Goal: Use online tool/utility: Utilize a website feature to perform a specific function

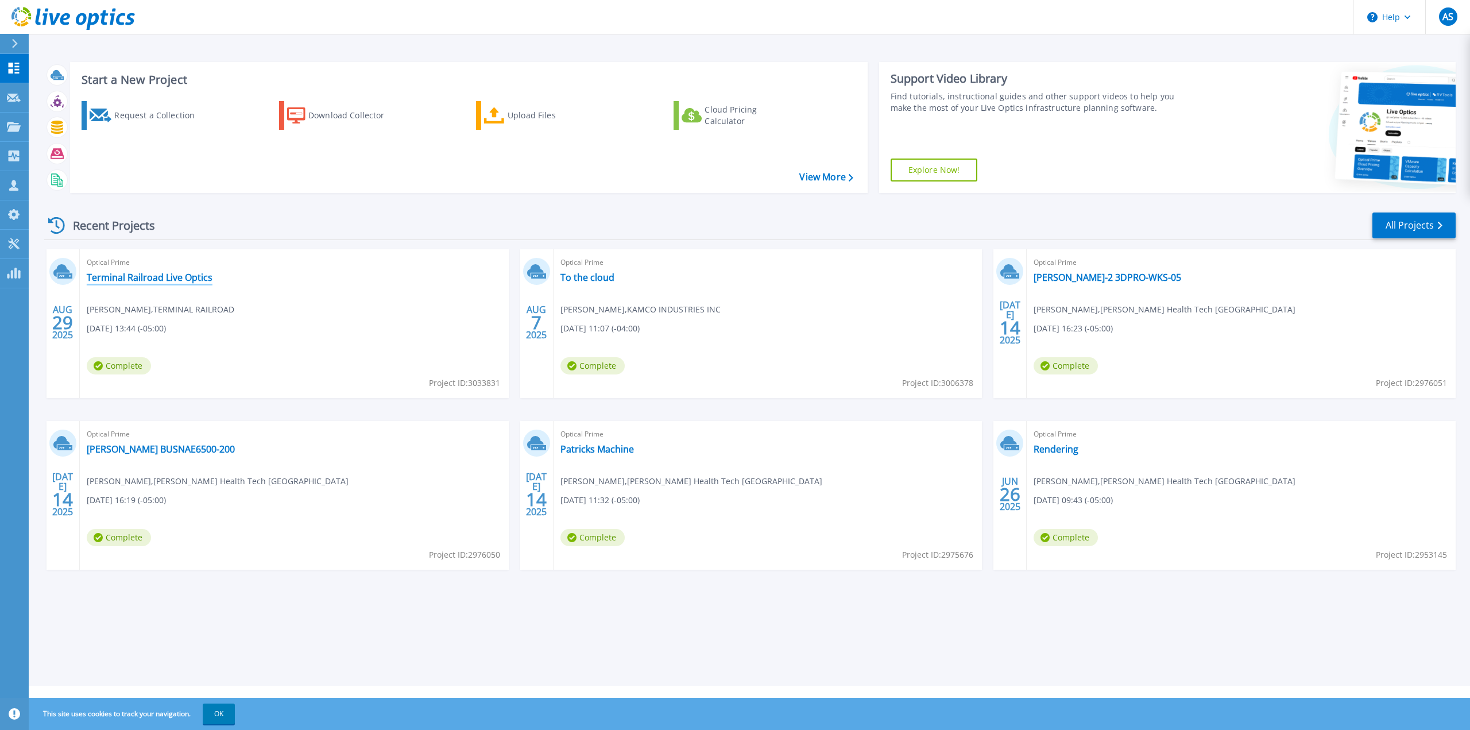
click at [136, 273] on link "Terminal Railroad Live Optics" at bounding box center [150, 277] width 126 height 11
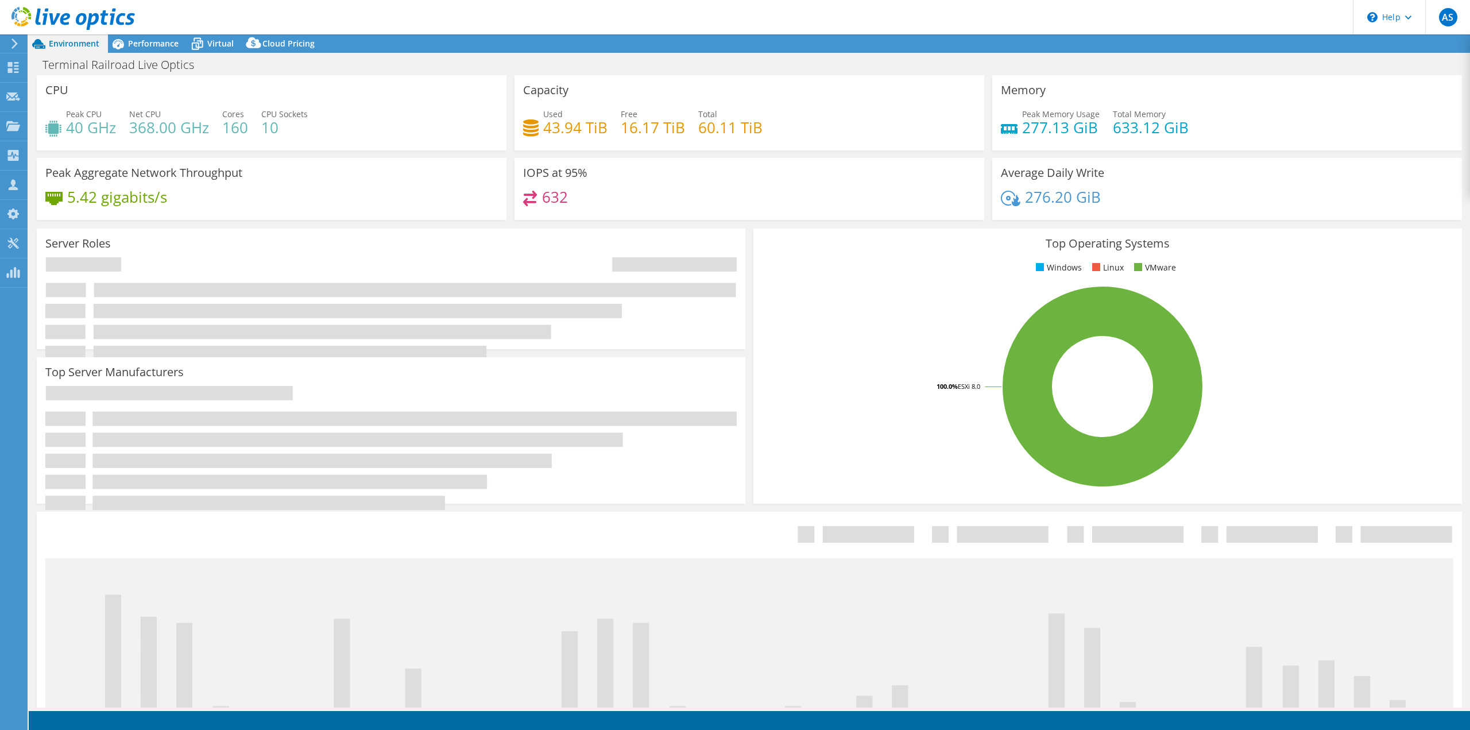
select select "USEast"
select select "USD"
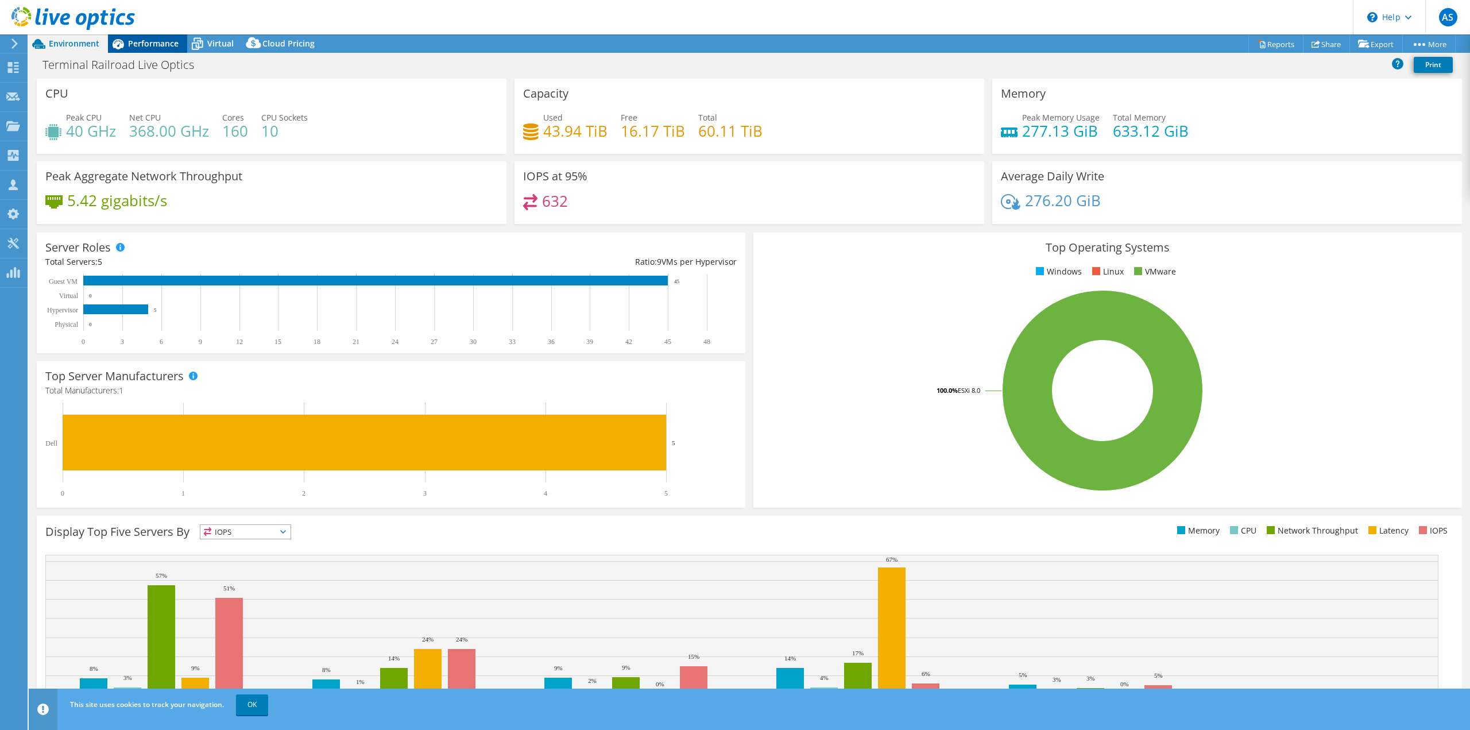
click at [135, 45] on span "Performance" at bounding box center [153, 43] width 51 height 11
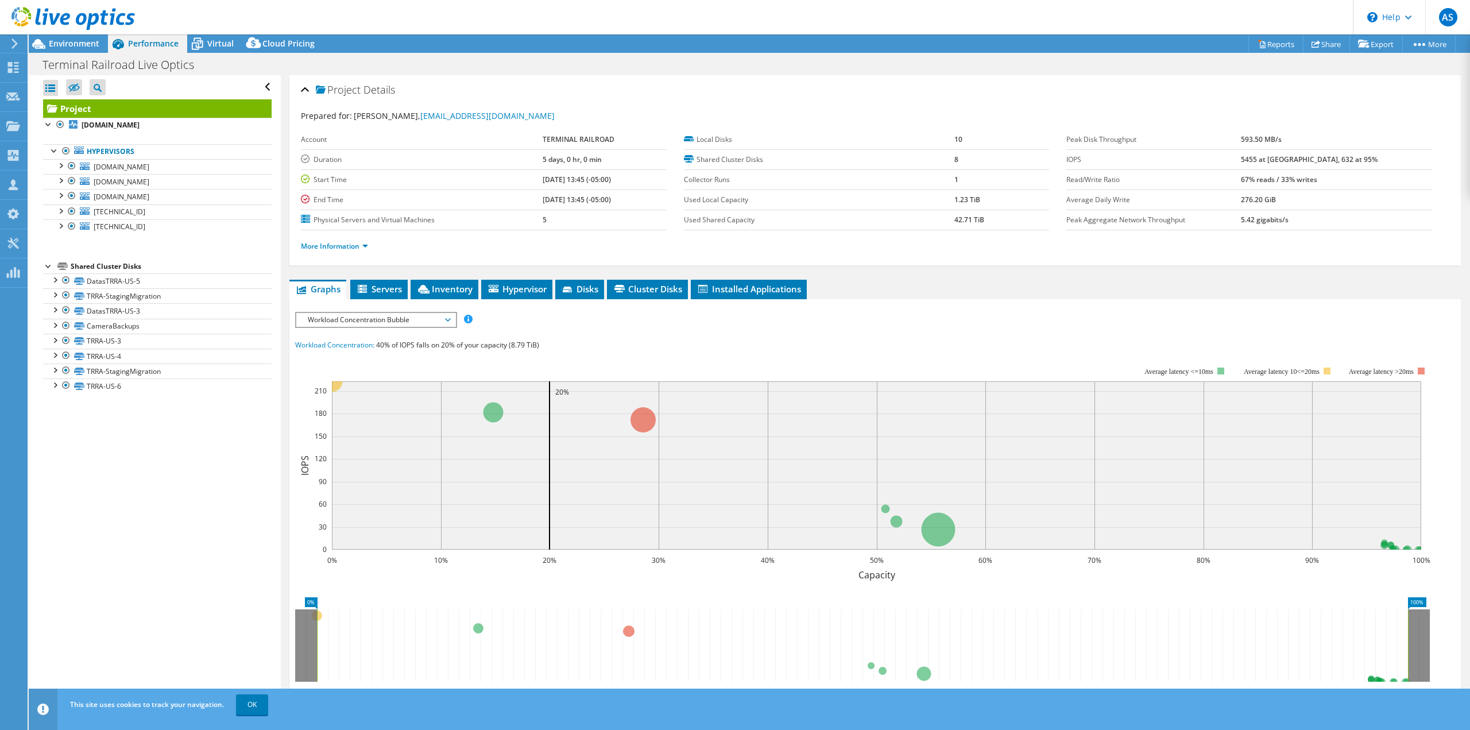
click at [413, 319] on span "Workload Concentration Bubble" at bounding box center [376, 320] width 148 height 14
click at [356, 398] on li "CPU Percentage" at bounding box center [375, 403] width 159 height 14
